Goal: Communication & Community: Answer question/provide support

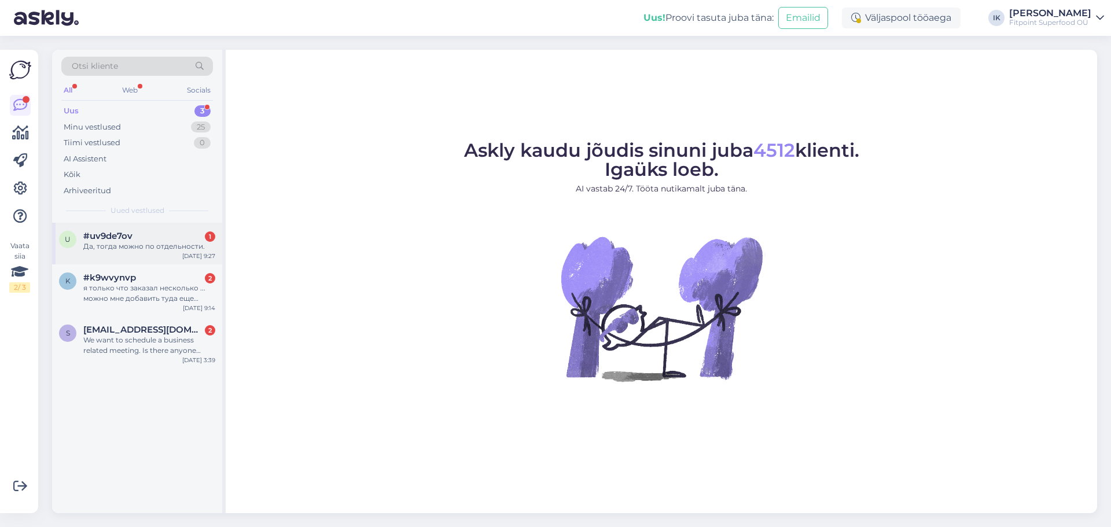
click at [175, 245] on div "Да, тогда можно по отдельности." at bounding box center [149, 246] width 132 height 10
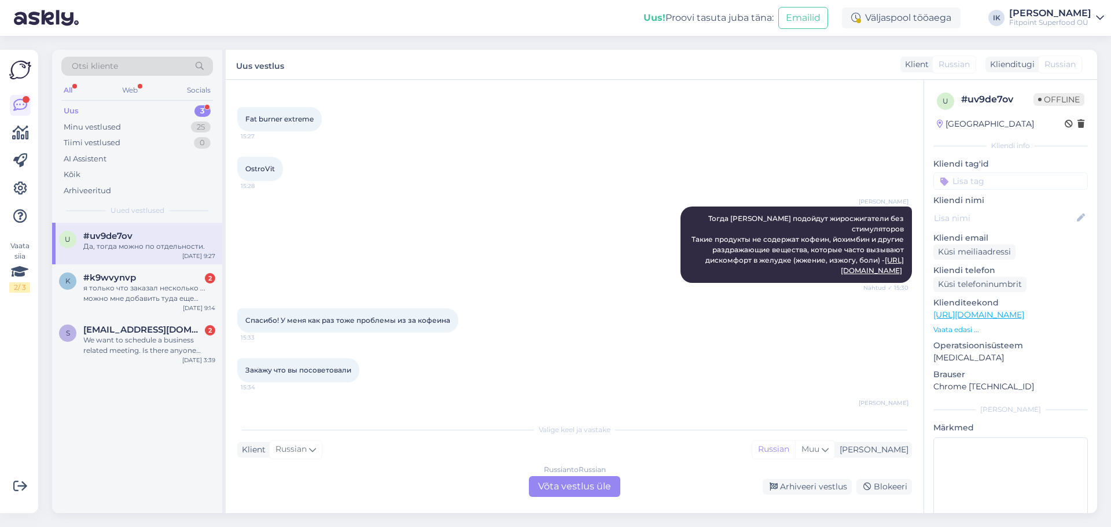
scroll to position [162, 0]
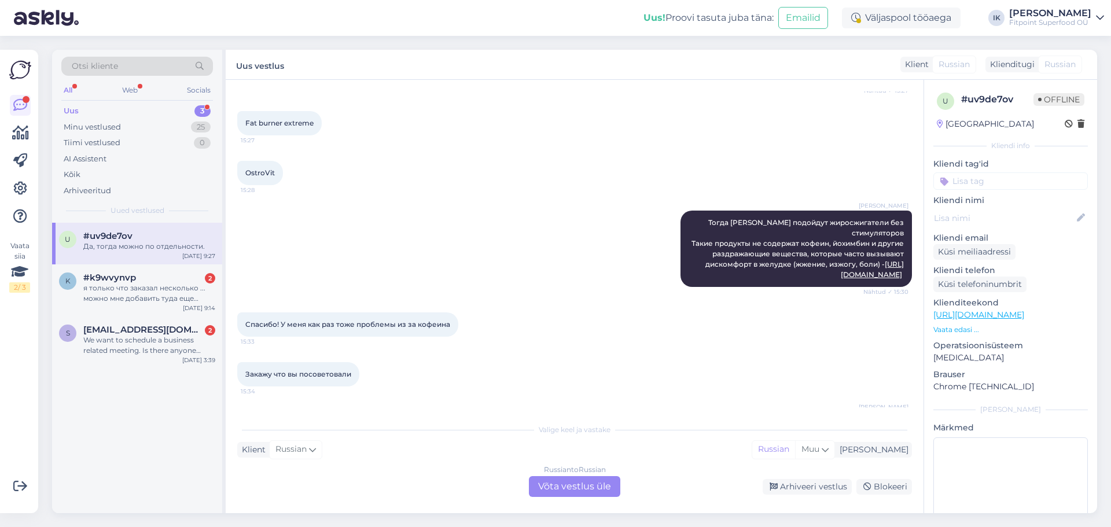
click at [585, 482] on div "Russian to Russian Võta vestlus üle" at bounding box center [574, 486] width 91 height 21
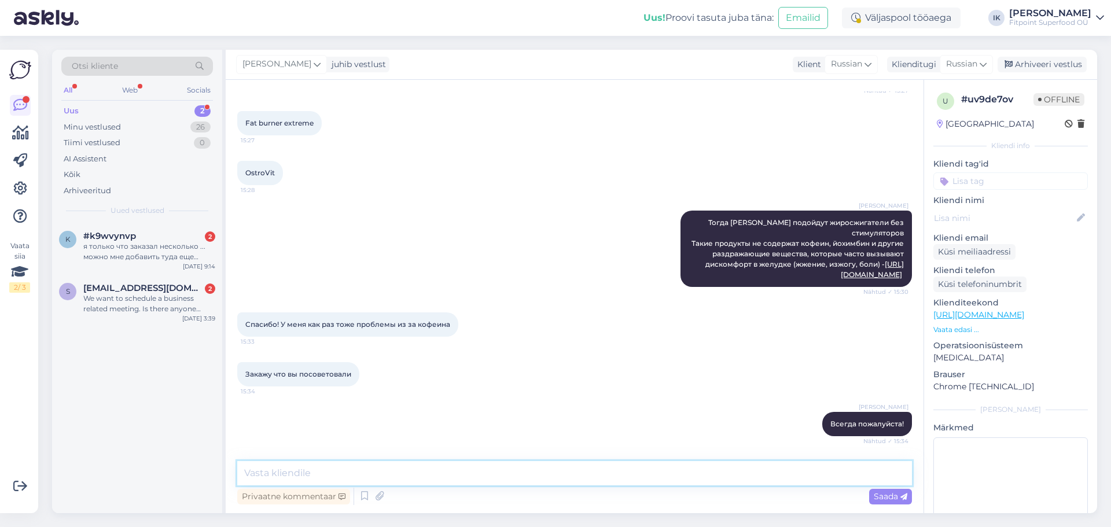
click at [569, 467] on textarea at bounding box center [574, 473] width 674 height 24
type textarea "Здравствуйте! Могли бы Вы утоянить Ваш запрос, пожалуйста."
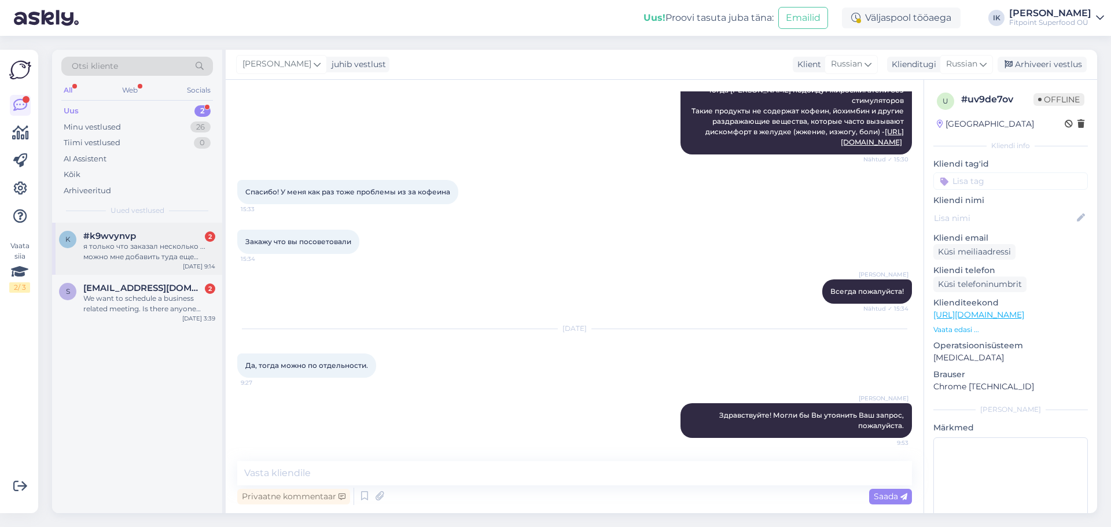
click at [154, 259] on div "я только что заказал несколько ... можно мне добавить туда еще [PERSON_NAME] чт…" at bounding box center [149, 251] width 132 height 21
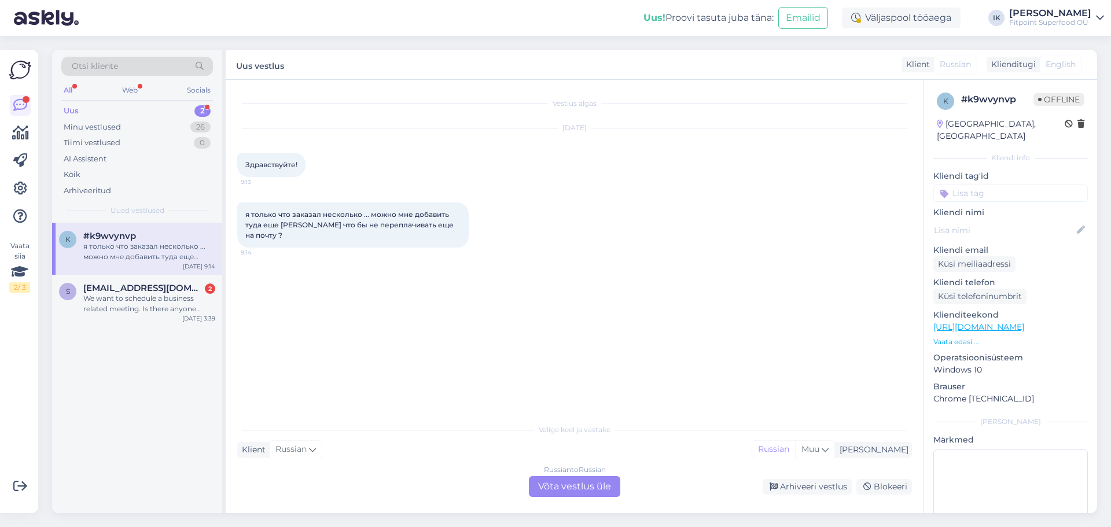
click at [577, 480] on div "Russian to Russian Võta vestlus üle" at bounding box center [574, 486] width 91 height 21
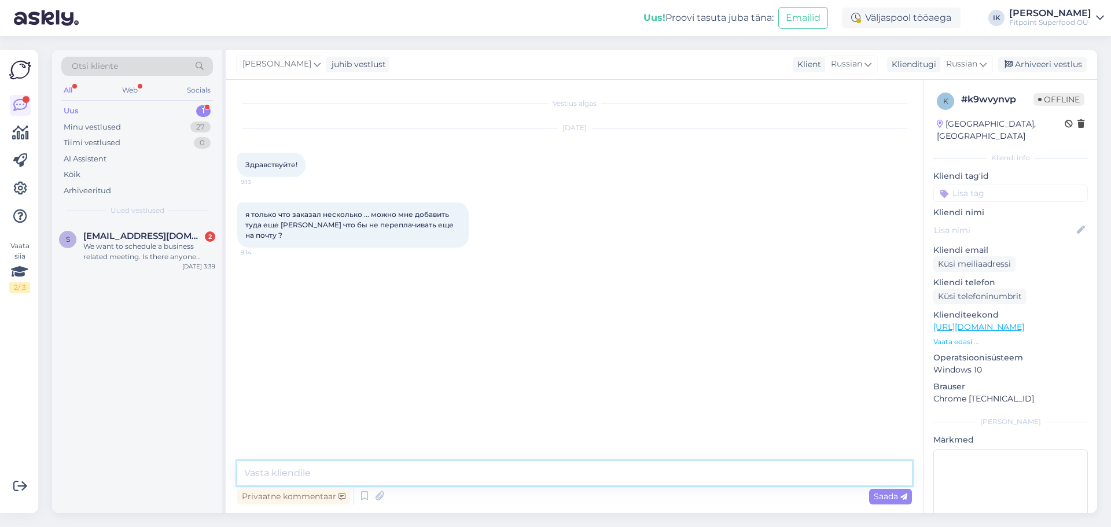
click at [577, 480] on textarea at bounding box center [574, 473] width 674 height 24
type textarea "Здравствуйте! Могли бы Вы прислать нам номер Вашего заказа."
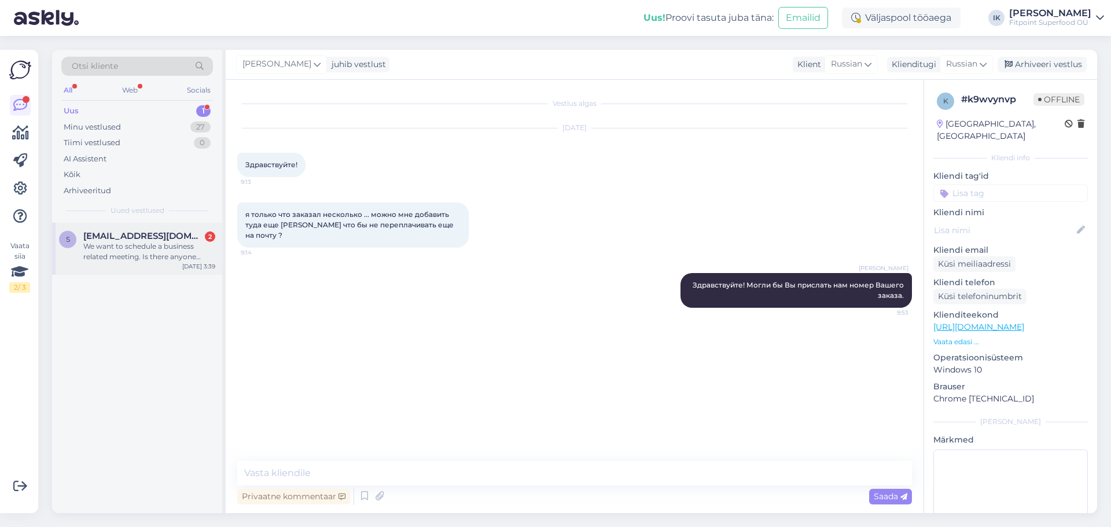
click at [88, 252] on div "We want to schedule a business related meeting. Is there anyone available?" at bounding box center [149, 251] width 132 height 21
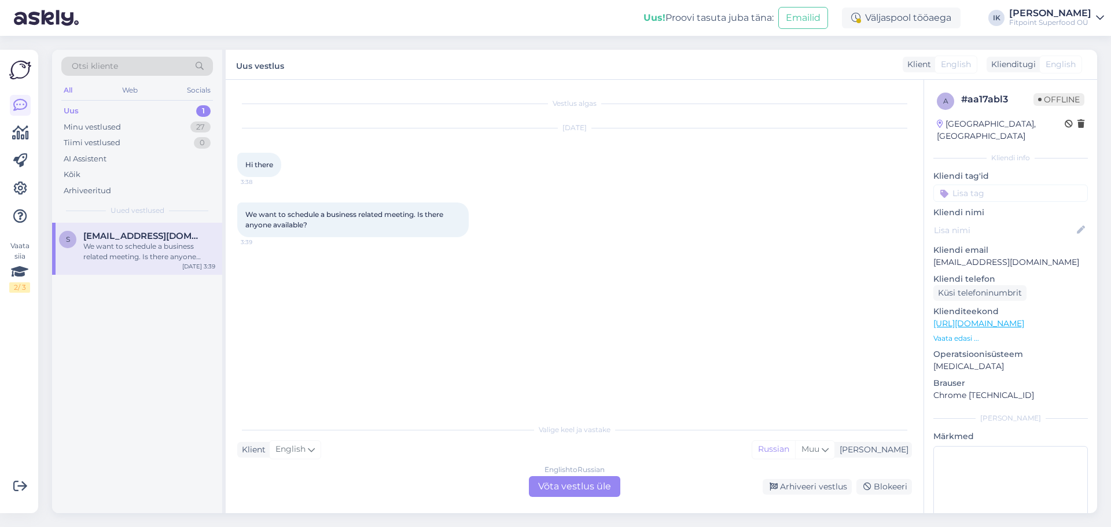
click at [573, 485] on div "English to Russian Võta vestlus üle" at bounding box center [574, 486] width 91 height 21
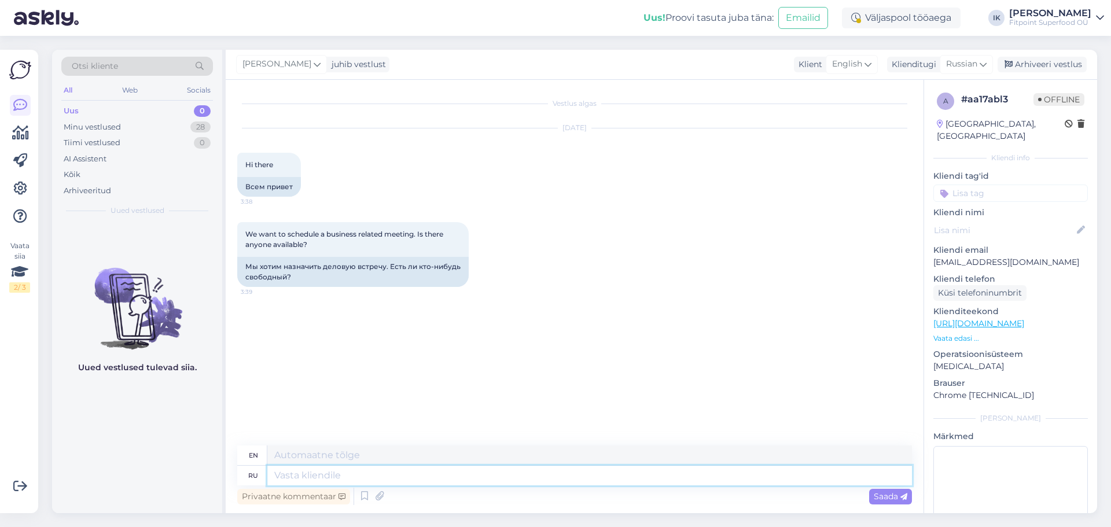
click at [382, 475] on textarea at bounding box center [589, 476] width 644 height 20
type textarea "Здравствуйте! Н"
type textarea "Hello!"
type textarea "Здравствуйте! Напишите"
type textarea "Hello! Write"
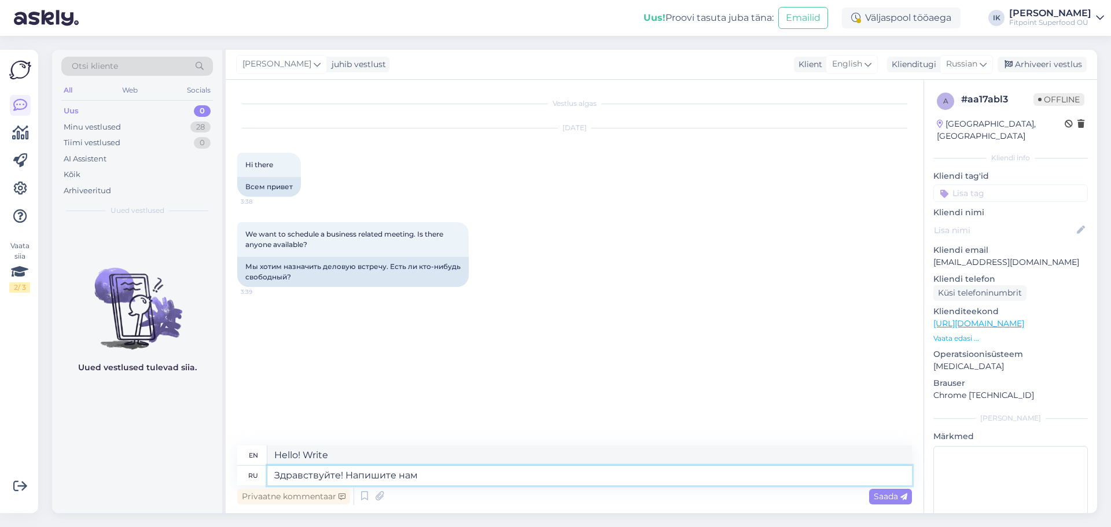
type textarea "Здравствуйте! Напишите нам н"
type textarea "Hello! Write to us"
type textarea "Здравствуйте! Напишите нам на по"
type textarea "Hello! Write to us at"
paste textarea "[DOMAIN_NAME][EMAIL_ADDRESS][DOMAIN_NAME]"
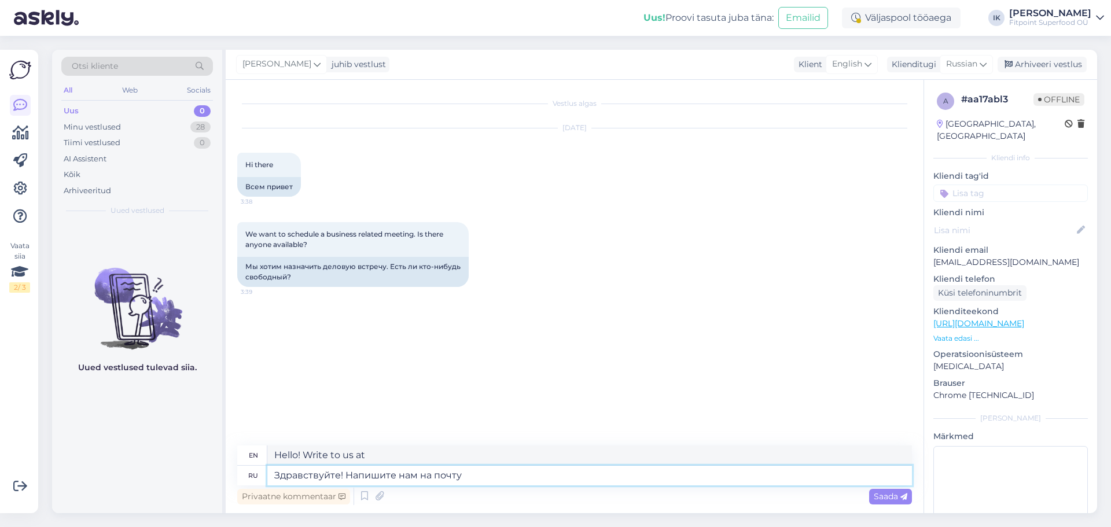
type textarea "Здравствуйте! Напишите нам на почту [DOMAIN_NAME][EMAIL_ADDRESS][DOMAIN_NAME]"
type textarea "Hello! Please email us at [DOMAIN_NAME][EMAIL_ADDRESS][DOMAIN_NAME]"
type textarea "Здравствуйте! Напишите нам на почту [DOMAIN_NAME][EMAIL_ADDRESS][DOMAIN_NAME]"
click at [886, 496] on span "Saada" at bounding box center [890, 496] width 34 height 10
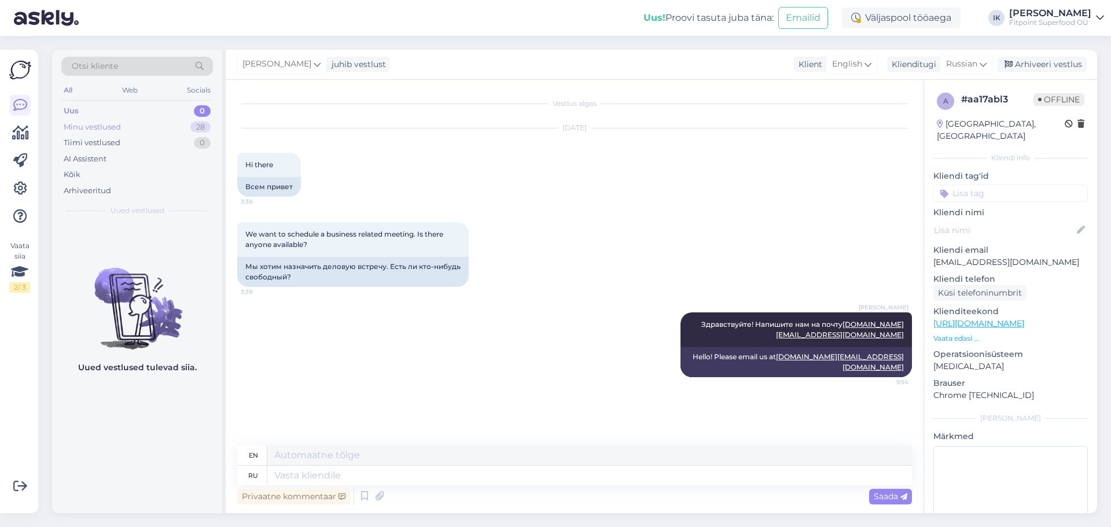
click at [169, 123] on div "Minu vestlused 28" at bounding box center [137, 127] width 152 height 16
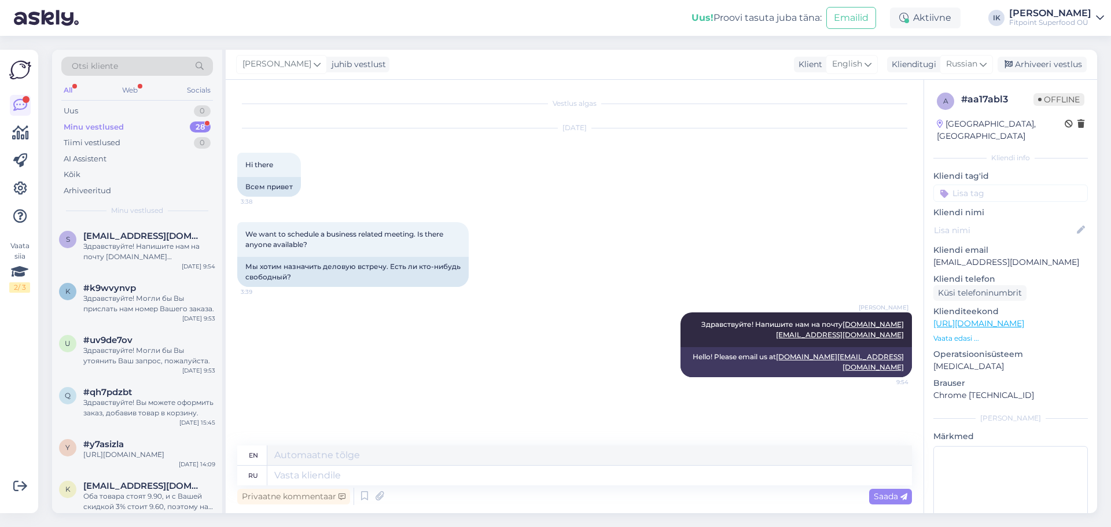
click at [183, 131] on div "Minu vestlused 28" at bounding box center [137, 127] width 152 height 16
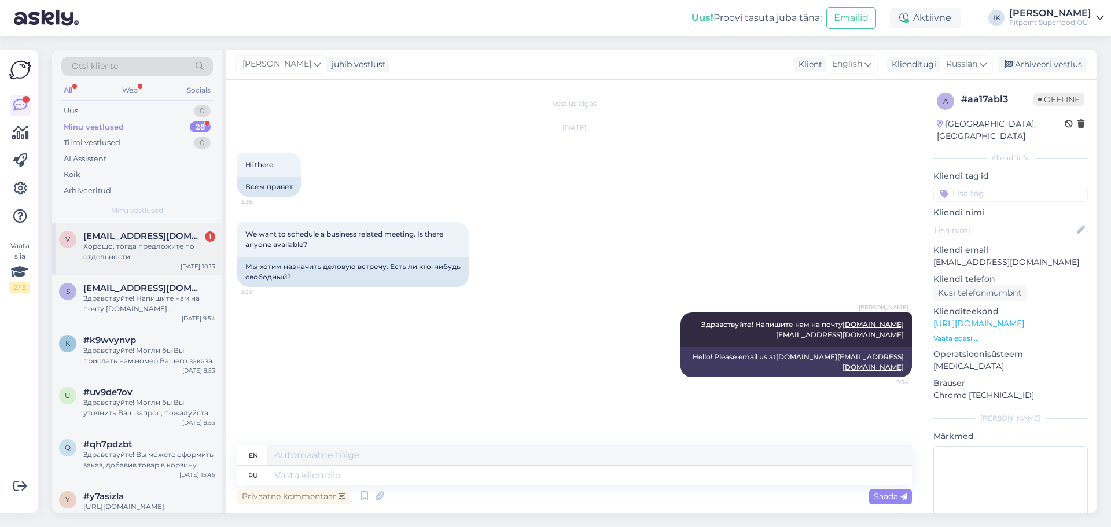
click at [191, 238] on div "[EMAIL_ADDRESS][DOMAIN_NAME] 1" at bounding box center [149, 236] width 132 height 10
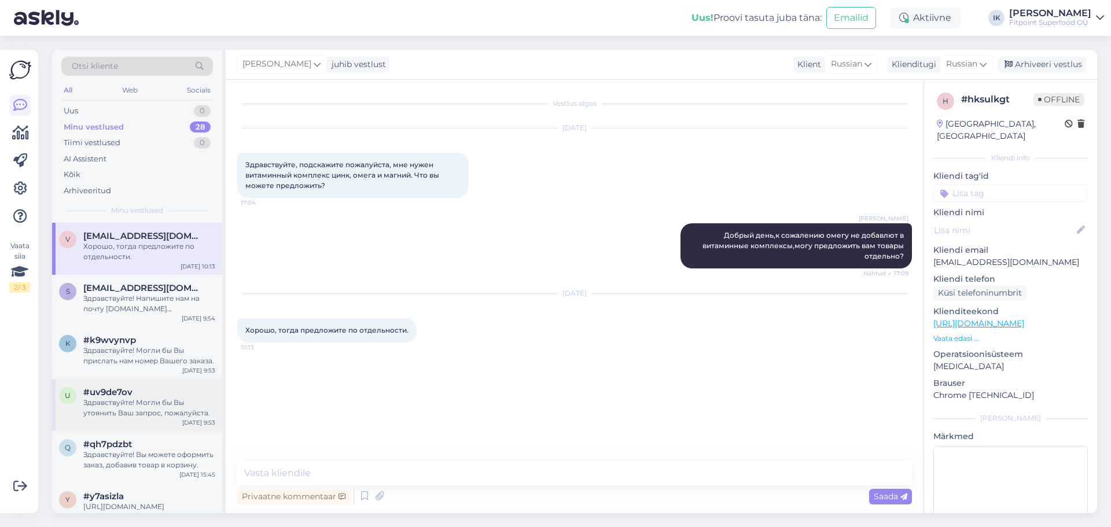
click at [173, 405] on div "Здравствуйте! Могли бы Вы утоянить Ваш запрос, пожалуйста." at bounding box center [149, 407] width 132 height 21
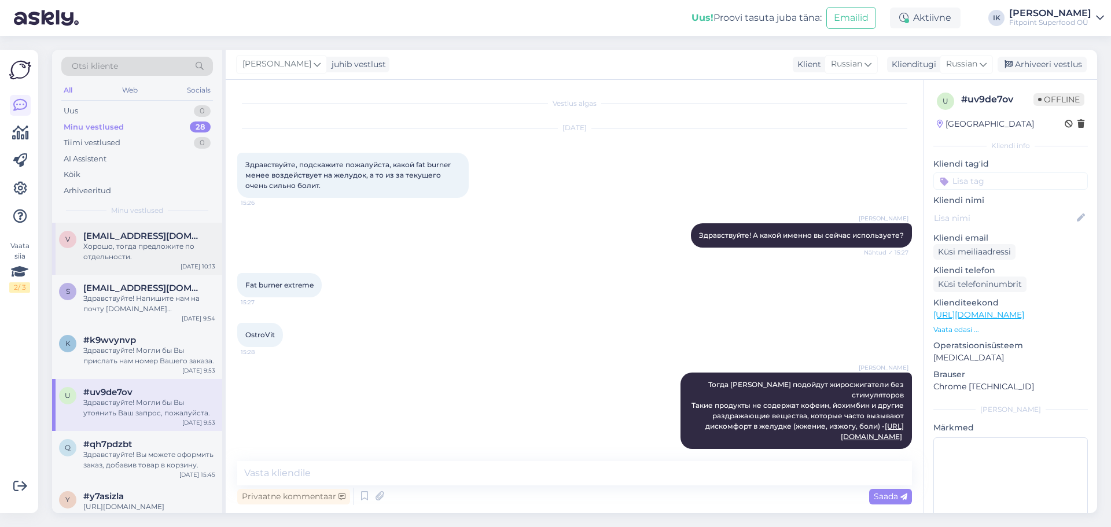
scroll to position [294, 0]
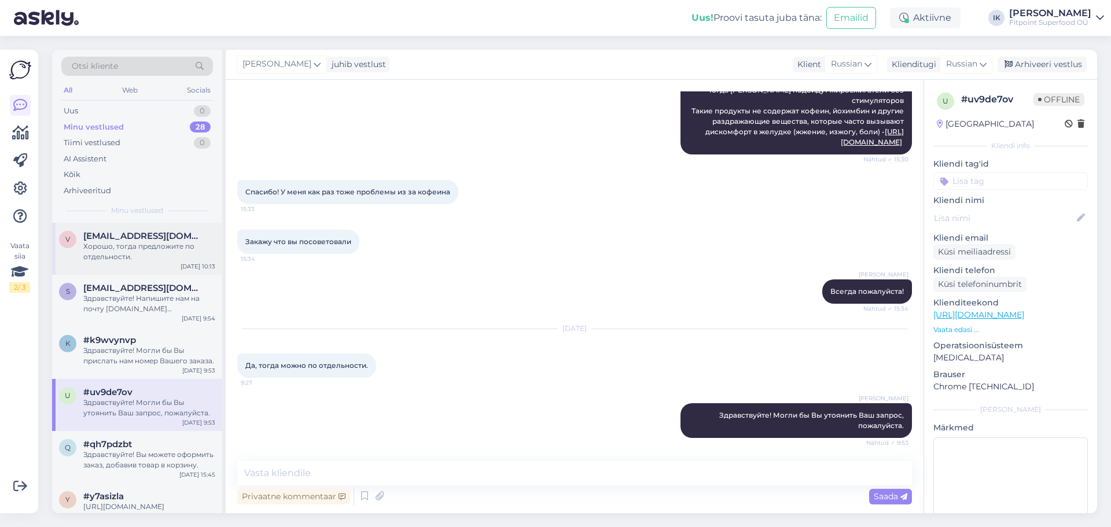
click at [175, 260] on div "Хорошо, тогда предложите по отдельности." at bounding box center [149, 251] width 132 height 21
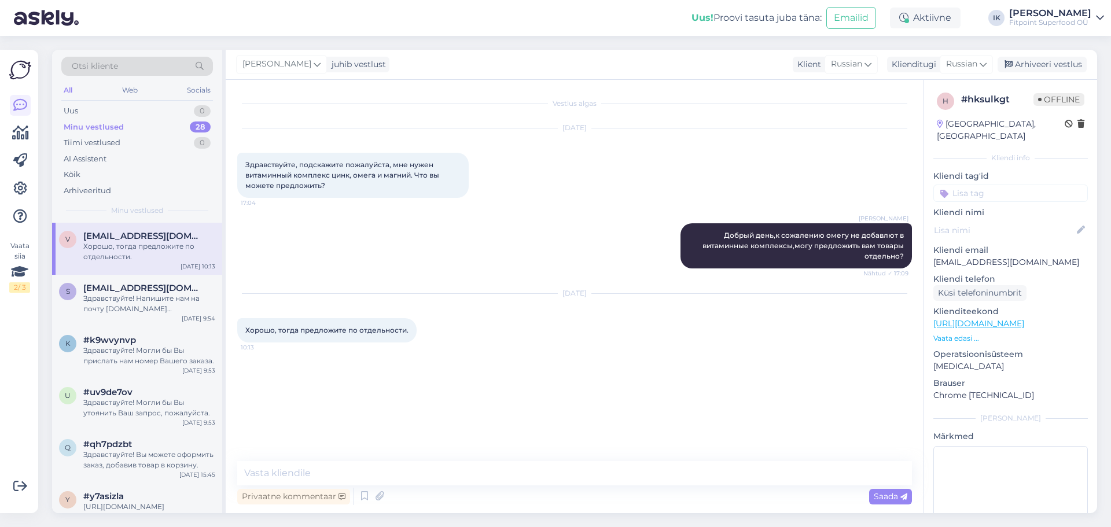
click at [960, 333] on p "Vaata edasi ..." at bounding box center [1010, 338] width 154 height 10
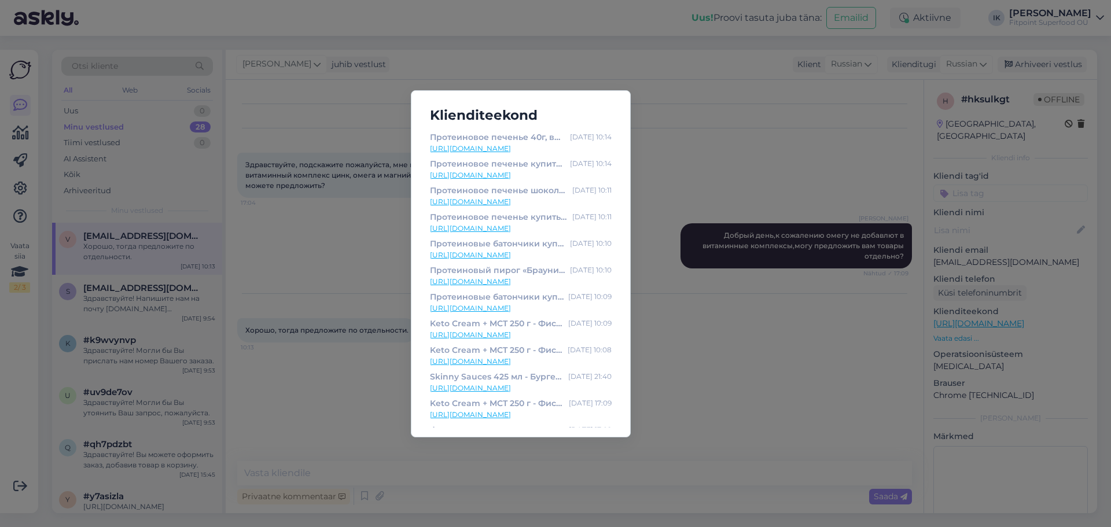
click at [537, 361] on link "[URL][DOMAIN_NAME]" at bounding box center [521, 361] width 182 height 10
click at [458, 119] on h5 "Klienditeekond" at bounding box center [521, 115] width 200 height 21
click at [397, 88] on div "Klienditeekond Протеиновое печенье 40г, вишнёвое Bombbar купить здесь [DATE] 10…" at bounding box center [555, 263] width 1111 height 527
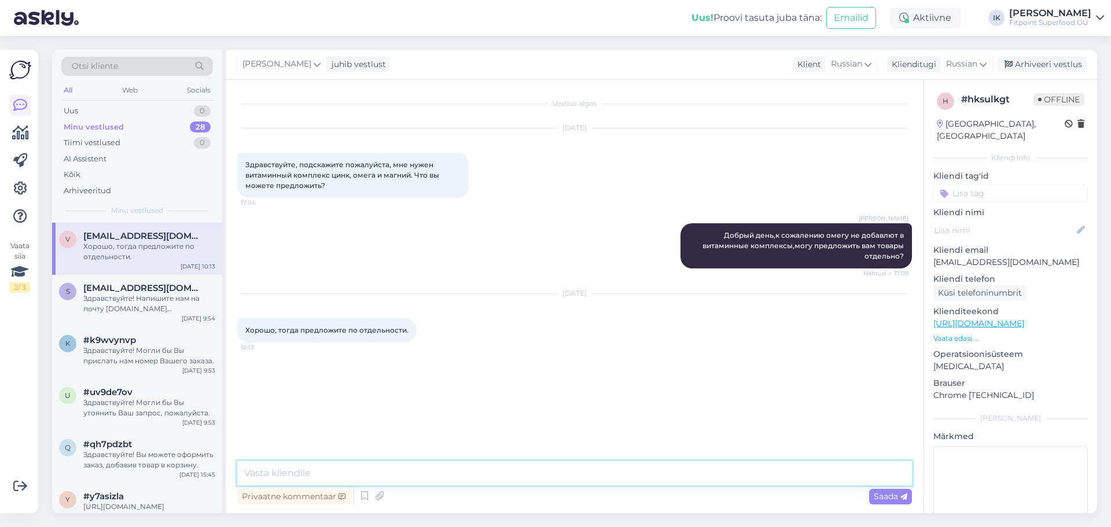
click at [696, 477] on textarea at bounding box center [574, 473] width 674 height 24
type textarea "C"
click at [262, 466] on textarea "Вот комплексы цинк + магний" at bounding box center [574, 473] width 674 height 24
click at [628, 479] on textarea "Вот ссылки на комплексы цинк + магний" at bounding box center [574, 473] width 674 height 24
type textarea "Вот ссылки на комплексы цинк + магний"
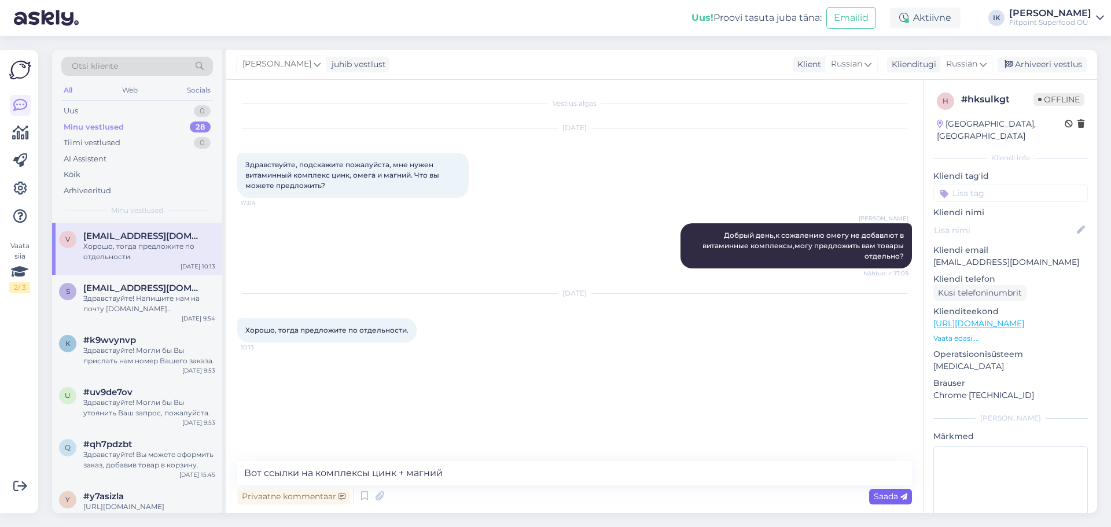
click at [889, 491] on span "Saada" at bounding box center [890, 496] width 34 height 10
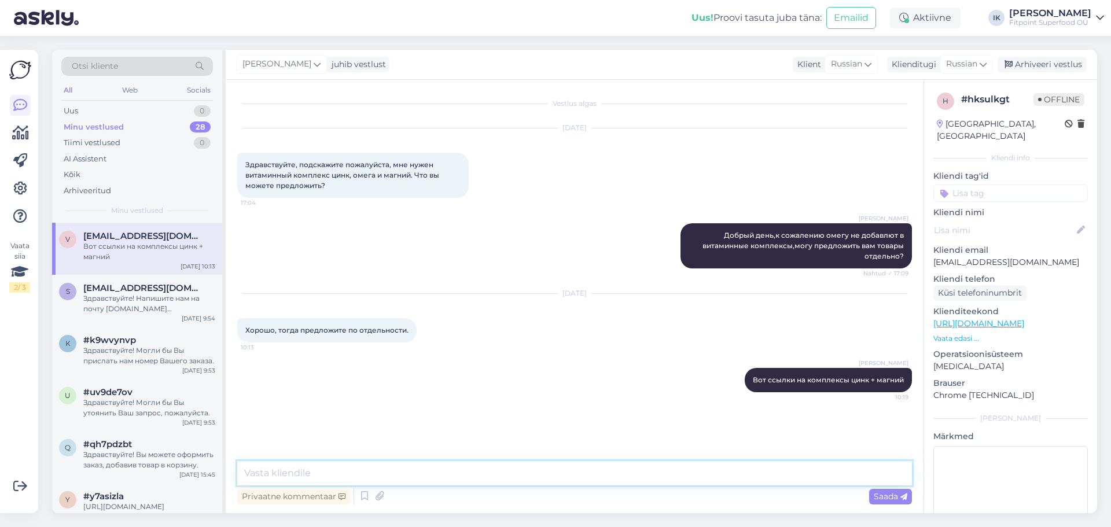
click at [519, 474] on textarea at bounding box center [574, 473] width 674 height 24
paste textarea "[URL][DOMAIN_NAME]"
type textarea "[URL][DOMAIN_NAME]"
click at [899, 498] on span "Saada" at bounding box center [890, 496] width 34 height 10
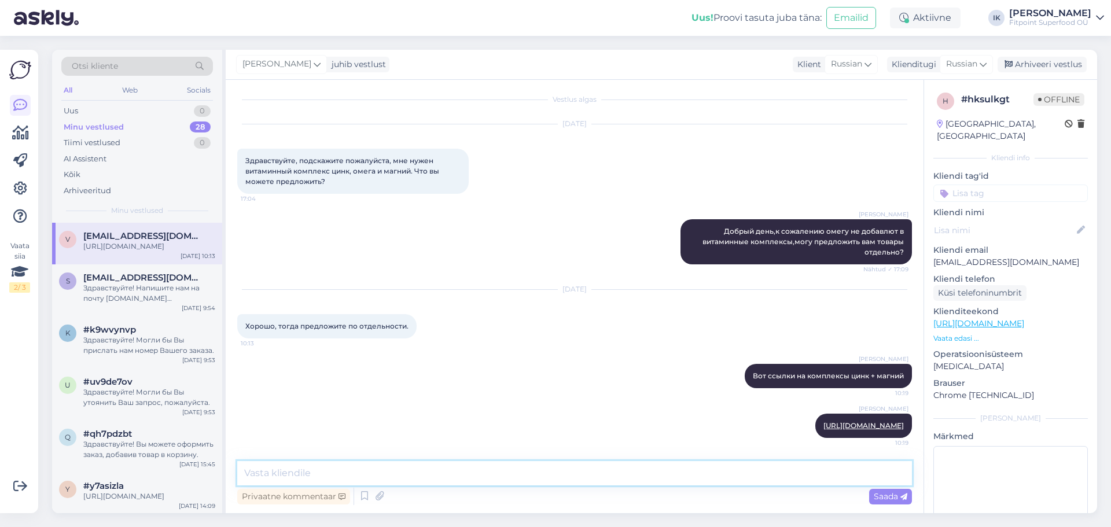
click at [549, 469] on textarea at bounding box center [574, 473] width 674 height 24
paste textarea "[URL][DOMAIN_NAME]"
type textarea "[URL][DOMAIN_NAME]"
click at [894, 501] on div "Saada" at bounding box center [890, 497] width 43 height 16
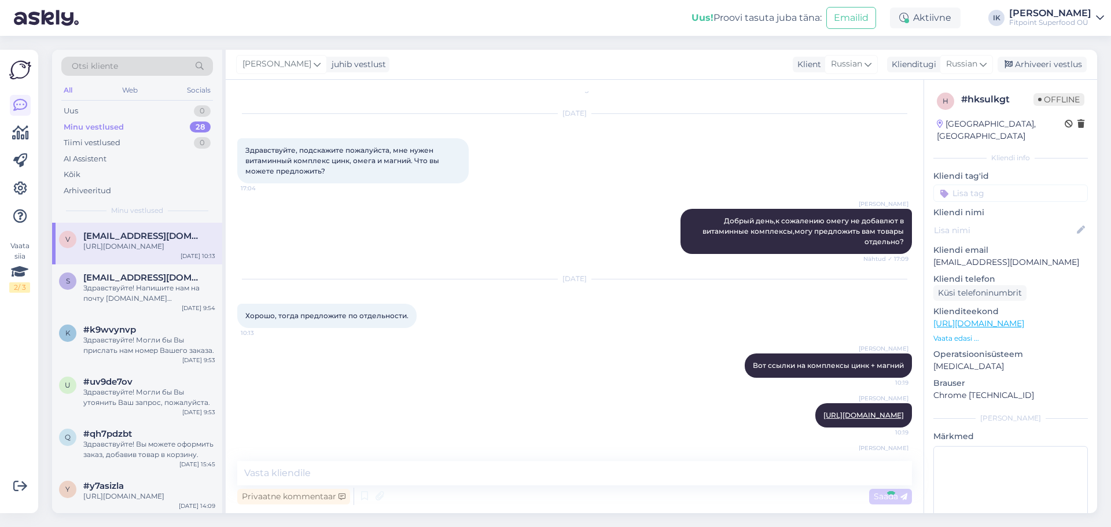
scroll to position [64, 0]
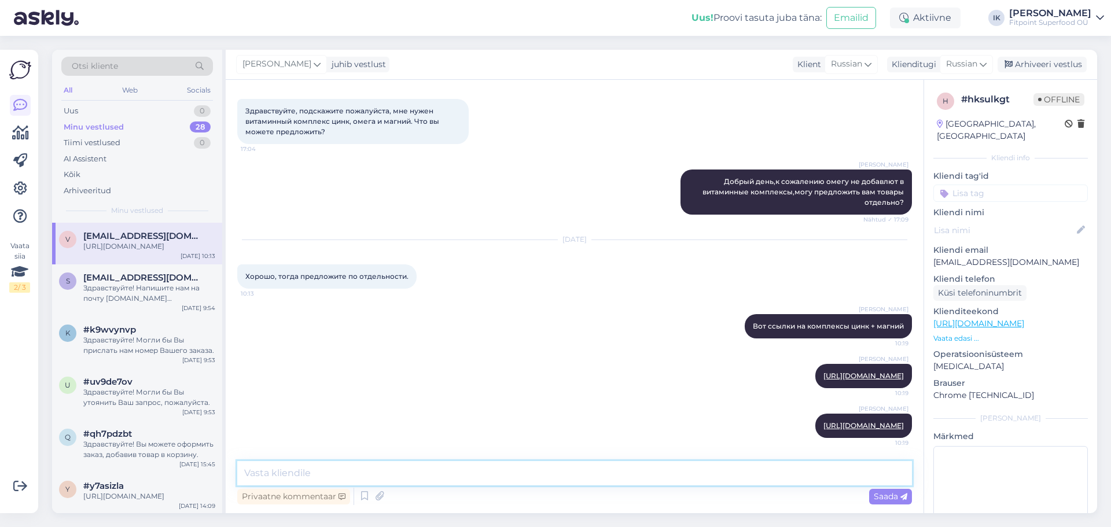
click at [765, 477] on textarea at bounding box center [574, 473] width 674 height 24
paste textarea "[URL][DOMAIN_NAME]"
type textarea "[URL][DOMAIN_NAME]"
click at [901, 497] on icon at bounding box center [903, 496] width 7 height 7
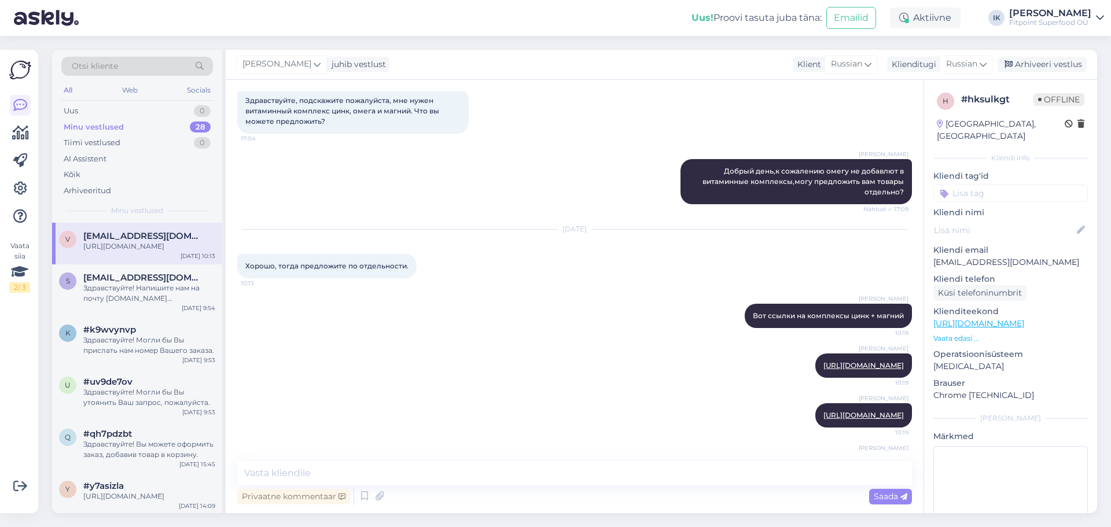
scroll to position [114, 0]
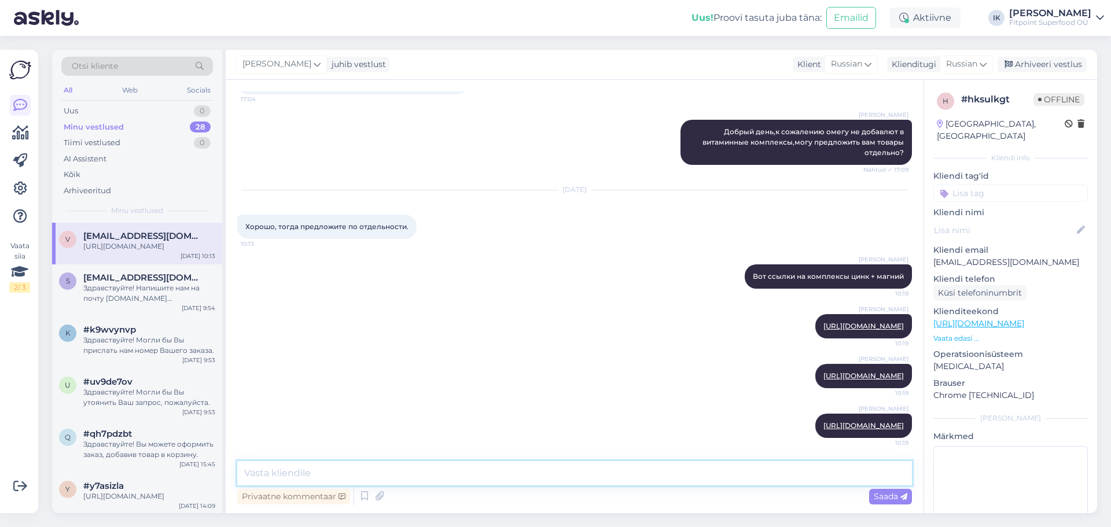
click at [488, 478] on textarea at bounding box center [574, 473] width 674 height 24
type textarea "А вот ссылка на всю омегу, которая есть у нас в наличии"
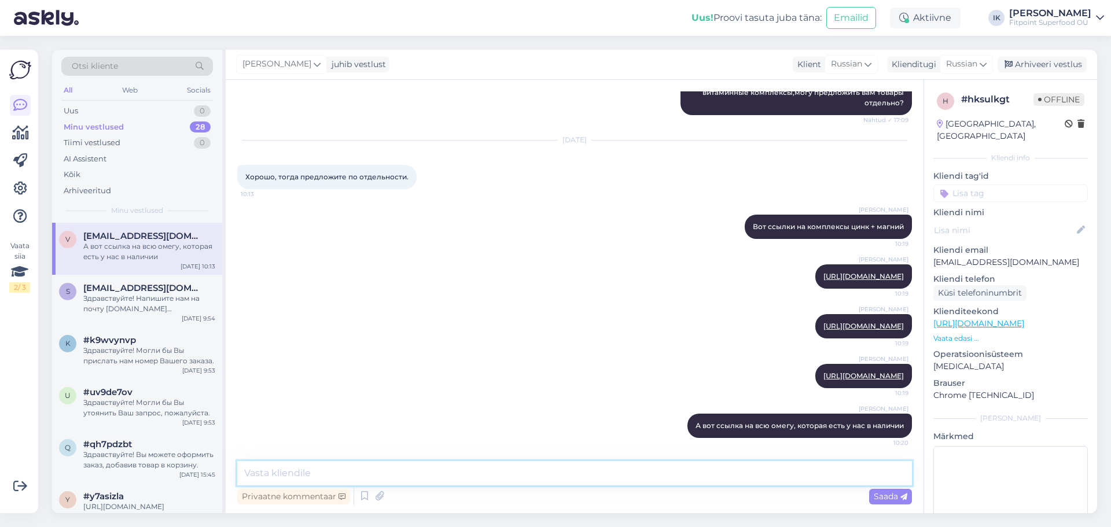
paste textarea "[URL][DOMAIN_NAME]"
type textarea "[URL][DOMAIN_NAME]"
